Goal: Task Accomplishment & Management: Use online tool/utility

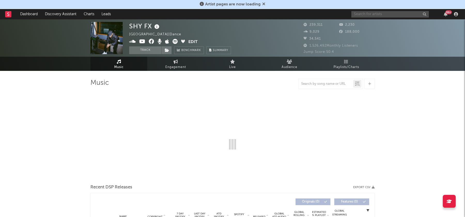
click at [358, 15] on input "text" at bounding box center [389, 14] width 77 height 6
type input "meekz"
select select "6m"
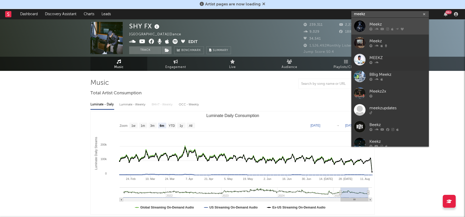
type input "meekz"
click at [358, 31] on div at bounding box center [360, 26] width 12 height 12
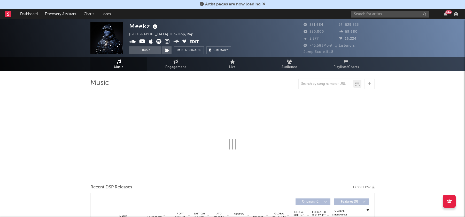
select select "6m"
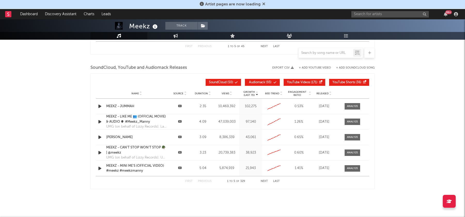
scroll to position [580, 0]
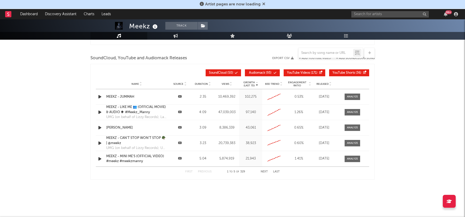
click at [280, 84] on icon at bounding box center [281, 85] width 3 height 2
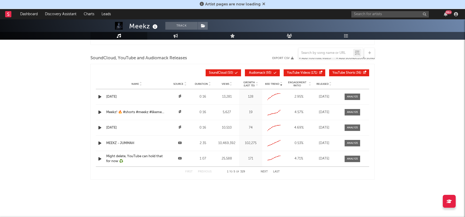
click at [232, 83] on div "Views" at bounding box center [226, 84] width 22 height 4
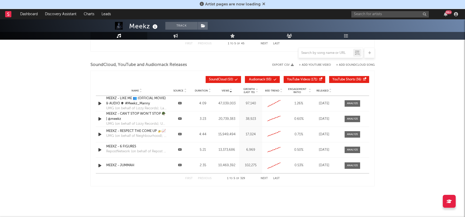
scroll to position [573, 0]
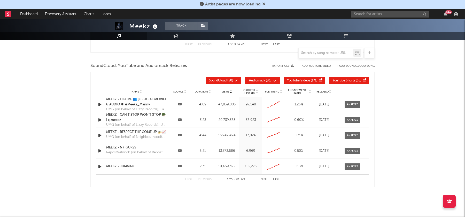
click at [257, 80] on span "Audiomack" at bounding box center [257, 80] width 16 height 3
click at [305, 79] on span "YouTube Videos" at bounding box center [298, 80] width 23 height 3
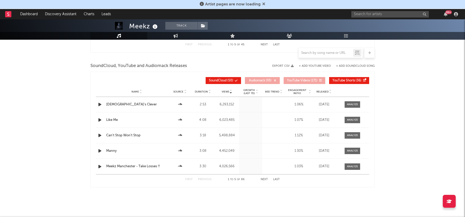
click at [345, 79] on span "YouTube Shorts" at bounding box center [343, 80] width 22 height 3
click at [230, 93] on div "Name Source Duration Views Growth (Last 7d) 60D Trend Engagement Ratio Released" at bounding box center [232, 92] width 273 height 10
click at [231, 90] on icon at bounding box center [230, 91] width 3 height 2
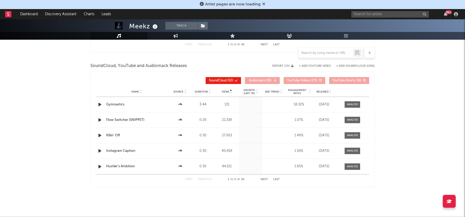
click at [231, 92] on icon at bounding box center [230, 93] width 3 height 2
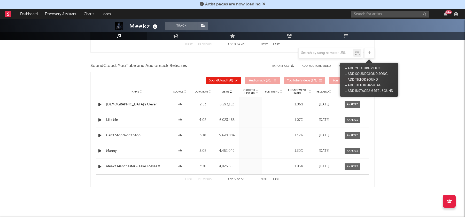
click at [369, 52] on icon at bounding box center [369, 52] width 3 height 3
click at [355, 74] on button "+ Add SoundCloud Song" at bounding box center [365, 74] width 45 height 6
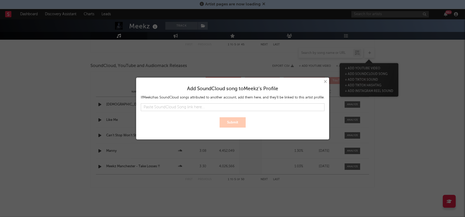
type input "[URL][DOMAIN_NAME]"
click at [249, 109] on input "text" at bounding box center [232, 107] width 183 height 8
paste input "[URL][DOMAIN_NAME]"
type input "[URL][DOMAIN_NAME]"
click at [236, 119] on button "Submit" at bounding box center [232, 122] width 26 height 10
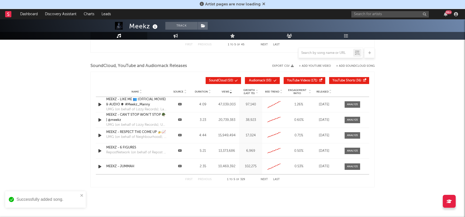
click at [268, 81] on span "Audiomack ( 93 )" at bounding box center [260, 80] width 24 height 3
click at [292, 81] on span "YouTube Videos" at bounding box center [298, 80] width 23 height 3
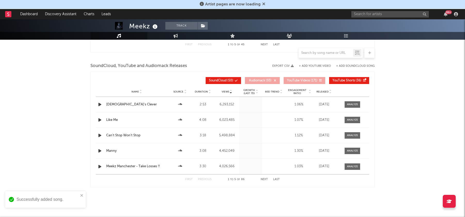
click at [337, 79] on span "YouTube Shorts" at bounding box center [343, 80] width 22 height 3
click at [263, 179] on button "Next" at bounding box center [263, 179] width 7 height 3
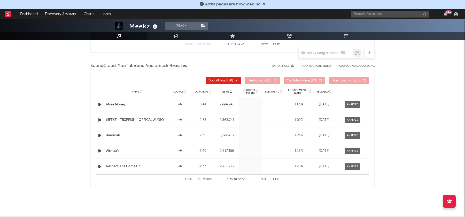
click at [263, 179] on button "Next" at bounding box center [263, 179] width 7 height 3
click at [325, 53] on input "text" at bounding box center [325, 53] width 54 height 4
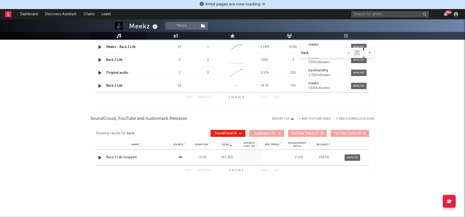
scroll to position [373, 0]
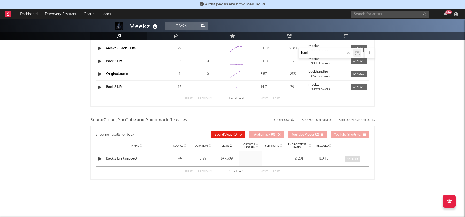
type input "back"
click at [351, 158] on div at bounding box center [352, 159] width 11 height 4
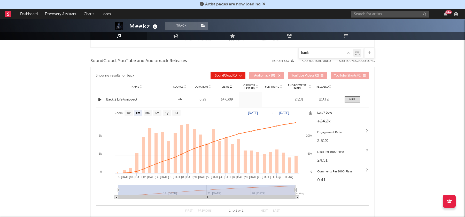
scroll to position [440, 0]
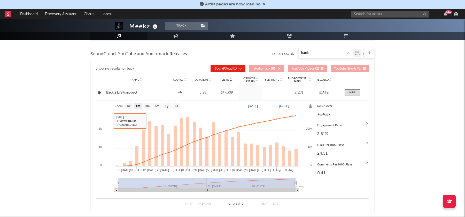
click at [150, 108] on rect at bounding box center [205, 148] width 219 height 95
click at [147, 106] on text "3m" at bounding box center [147, 107] width 4 height 4
click at [138, 105] on text "1m" at bounding box center [138, 107] width 4 height 4
select select "1m"
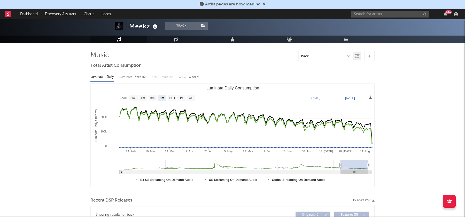
scroll to position [0, 0]
